Goal: Information Seeking & Learning: Stay updated

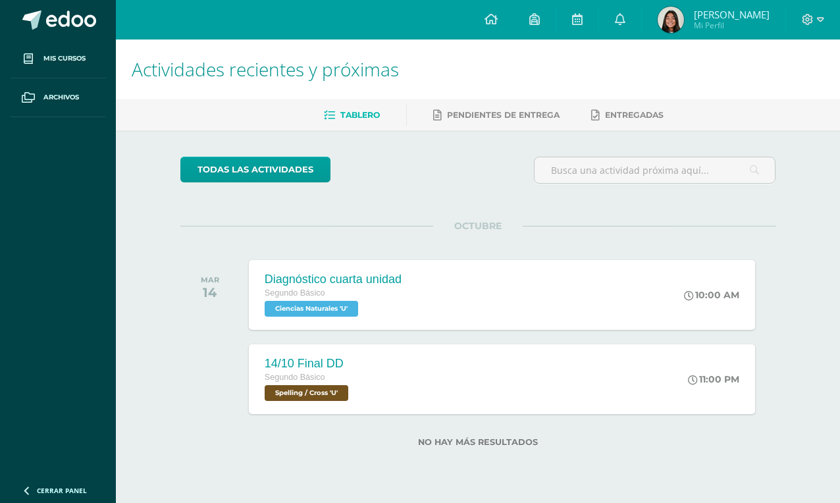
click at [639, 28] on link at bounding box center [620, 19] width 42 height 39
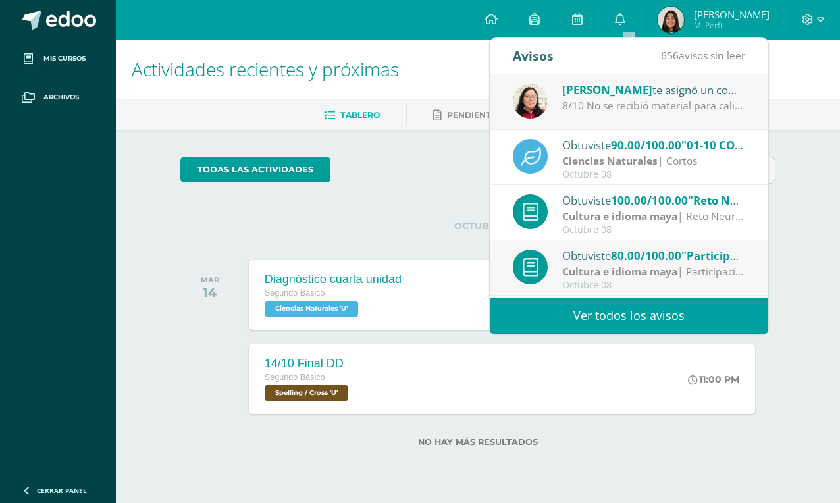
click at [678, 315] on link "Ver todos los avisos" at bounding box center [629, 316] width 278 height 36
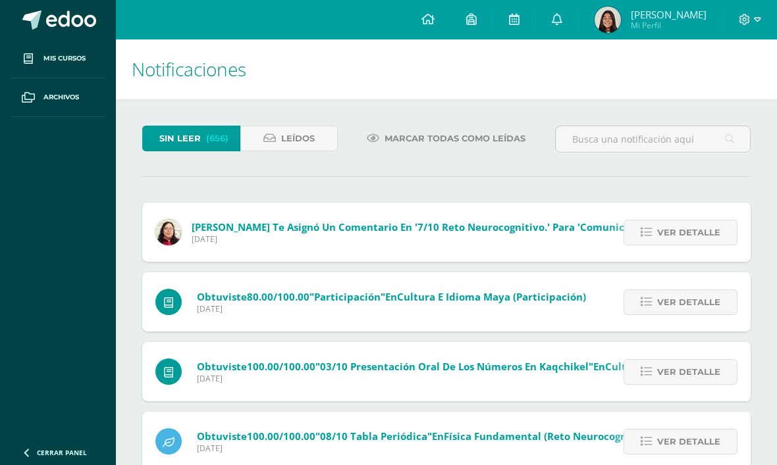
click at [319, 140] on link "Leídos" at bounding box center [289, 139] width 98 height 26
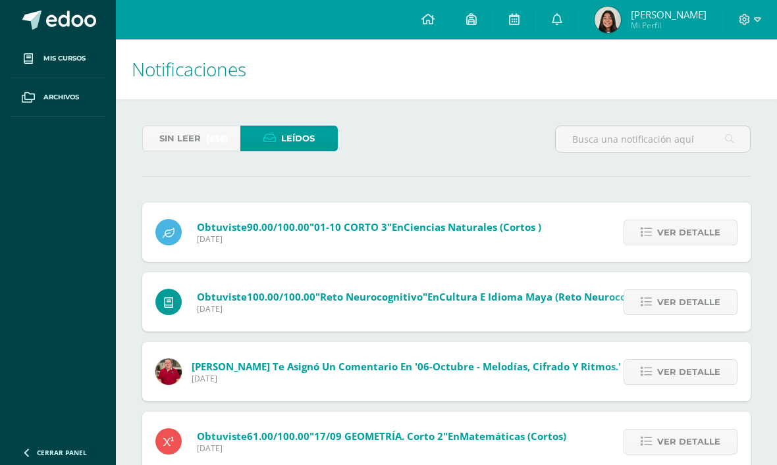
click at [217, 139] on span "(656)" at bounding box center [217, 138] width 22 height 24
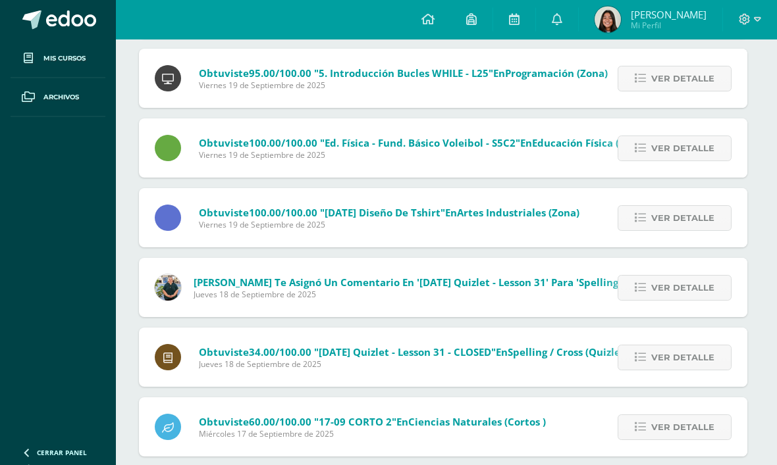
scroll to position [8807, 3]
click at [756, 25] on icon at bounding box center [757, 20] width 7 height 12
click at [707, 97] on span "Cerrar sesión" at bounding box center [716, 90] width 59 height 13
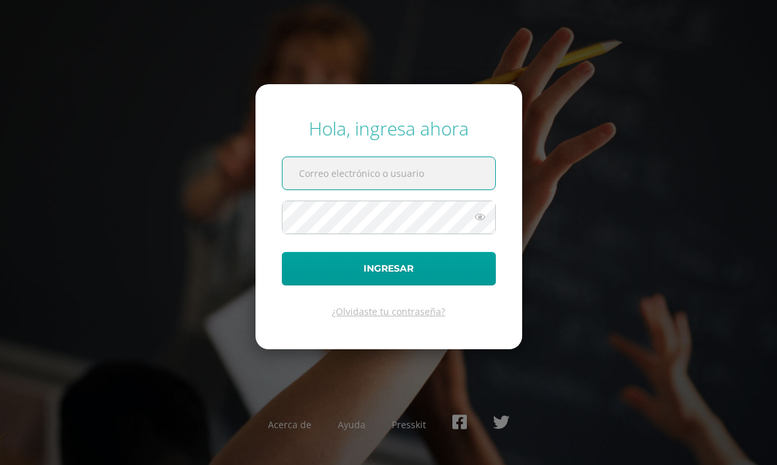
scroll to position [84, 0]
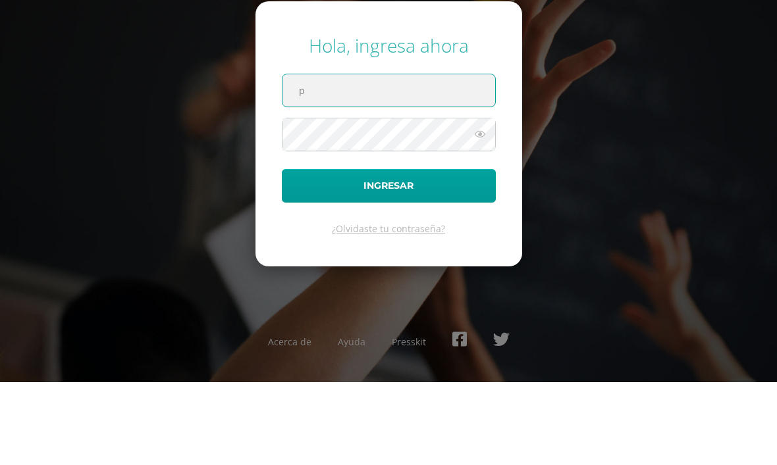
type input "patty.franco@centroeducativoelvalle.edu.gt"
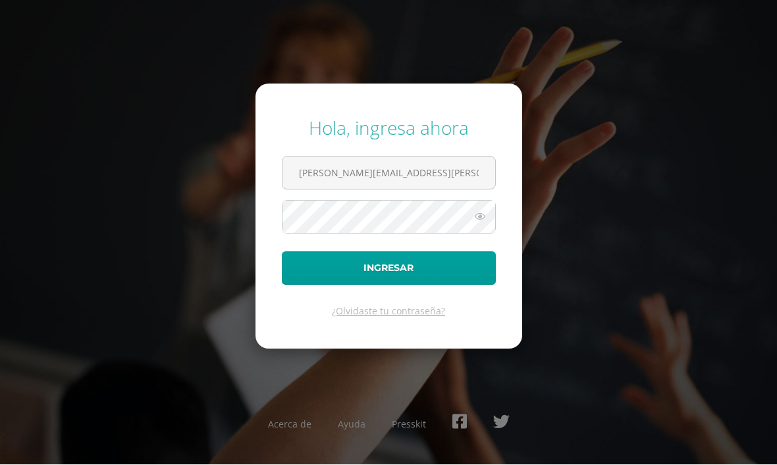
click at [410, 252] on button "Ingresar" at bounding box center [389, 269] width 214 height 34
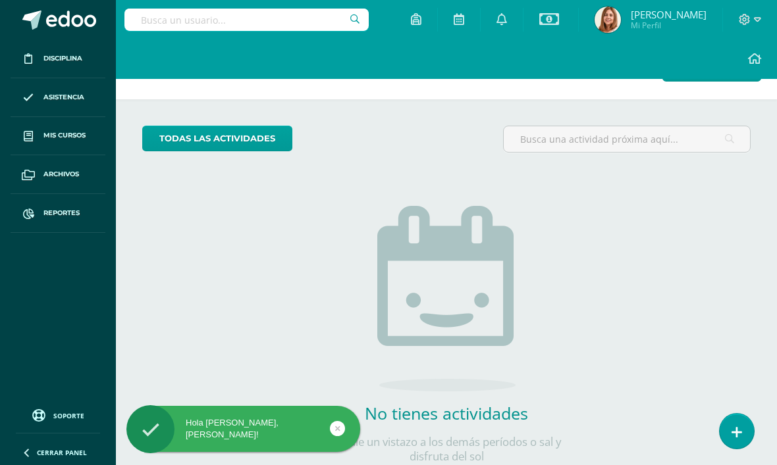
click at [506, 18] on icon at bounding box center [501, 19] width 11 height 12
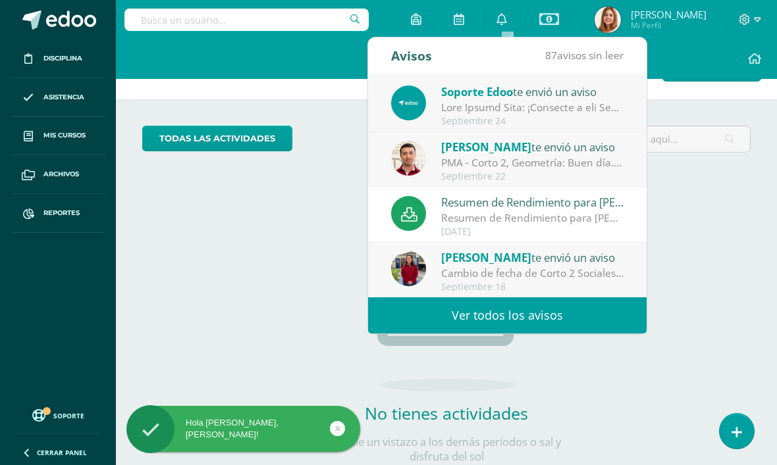
scroll to position [219, 0]
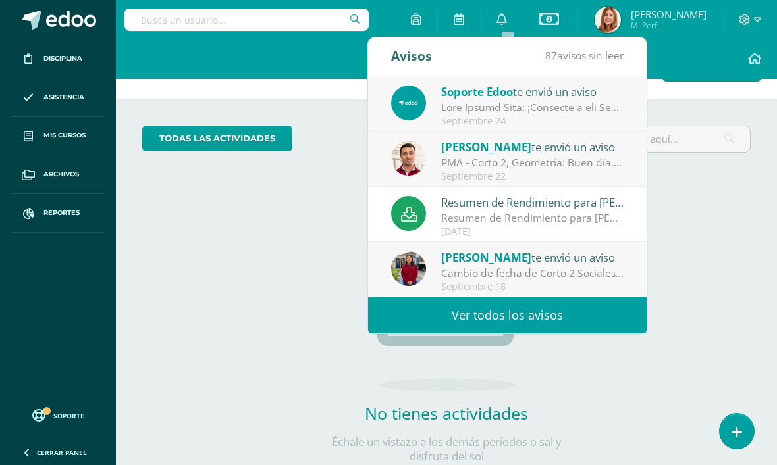
click at [564, 313] on link "Ver todos los avisos" at bounding box center [507, 316] width 278 height 36
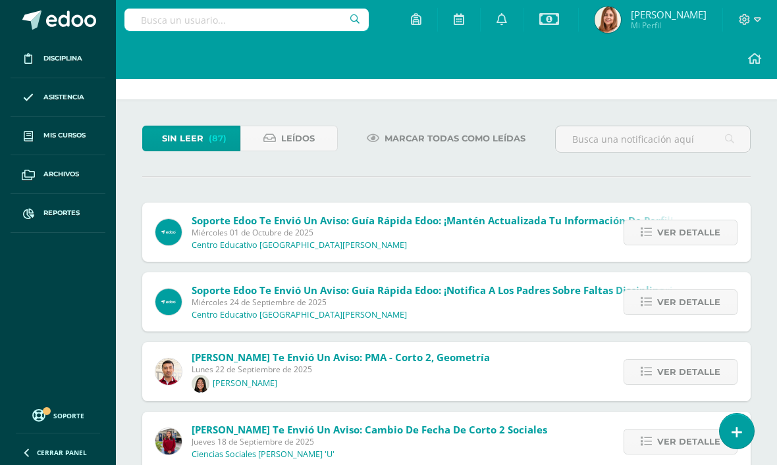
click at [290, 127] on span "Leídos" at bounding box center [298, 138] width 34 height 24
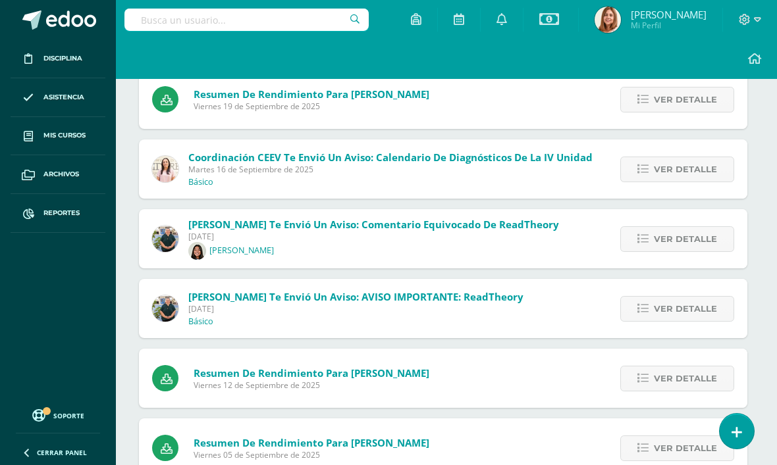
scroll to position [342, 3]
click at [704, 182] on span "Ver detalle" at bounding box center [685, 170] width 63 height 24
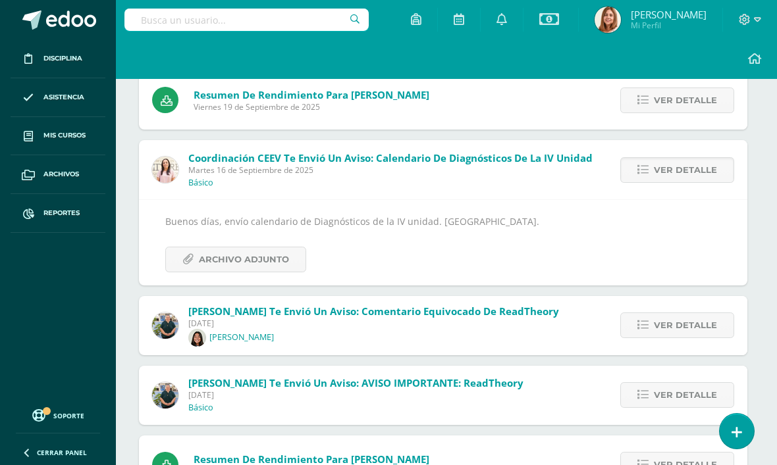
click at [214, 263] on span "Archivo Adjunto" at bounding box center [244, 260] width 90 height 24
